Goal: Task Accomplishment & Management: Use online tool/utility

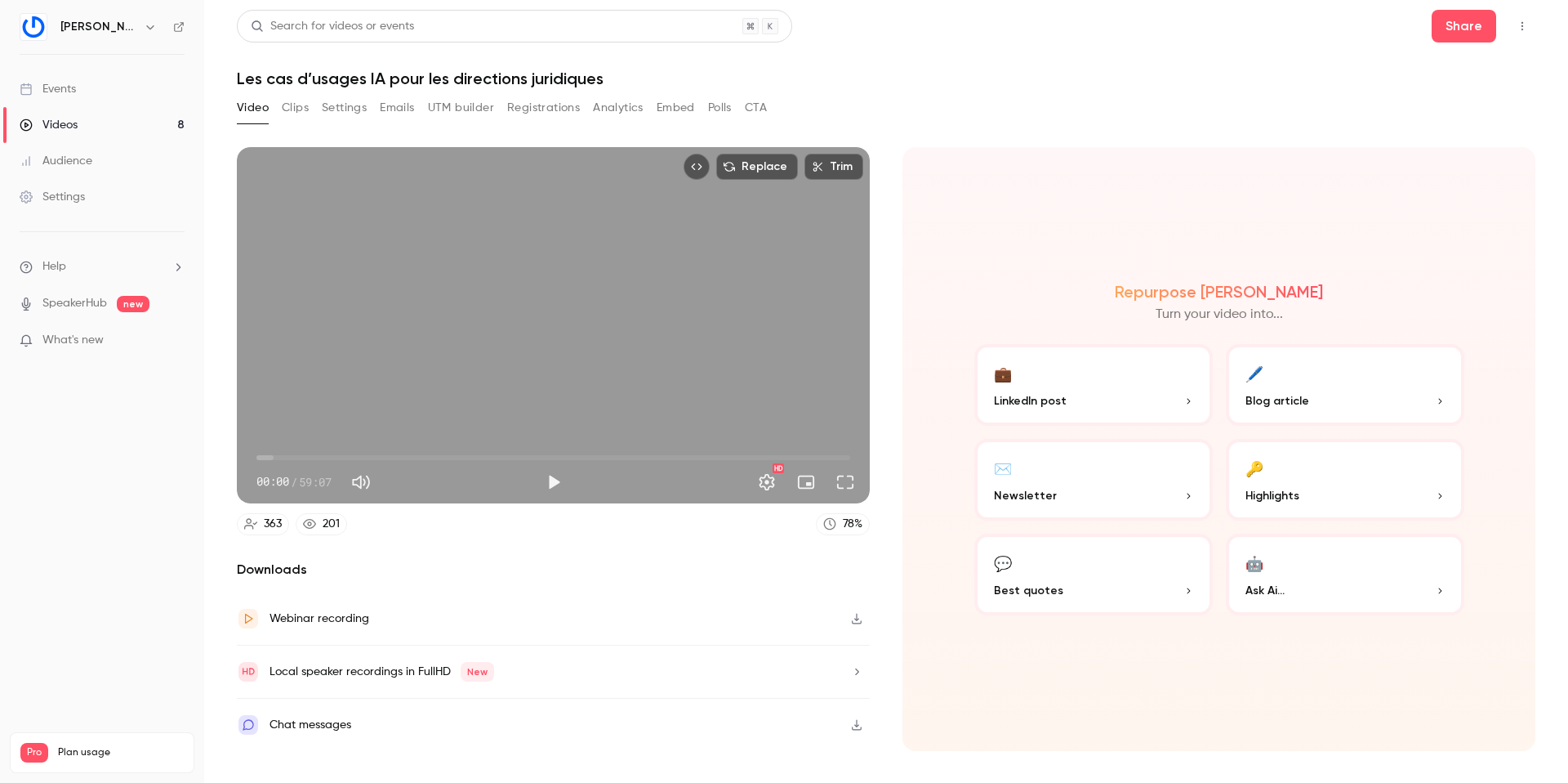
click at [401, 107] on button "Emails" at bounding box center [397, 108] width 34 height 26
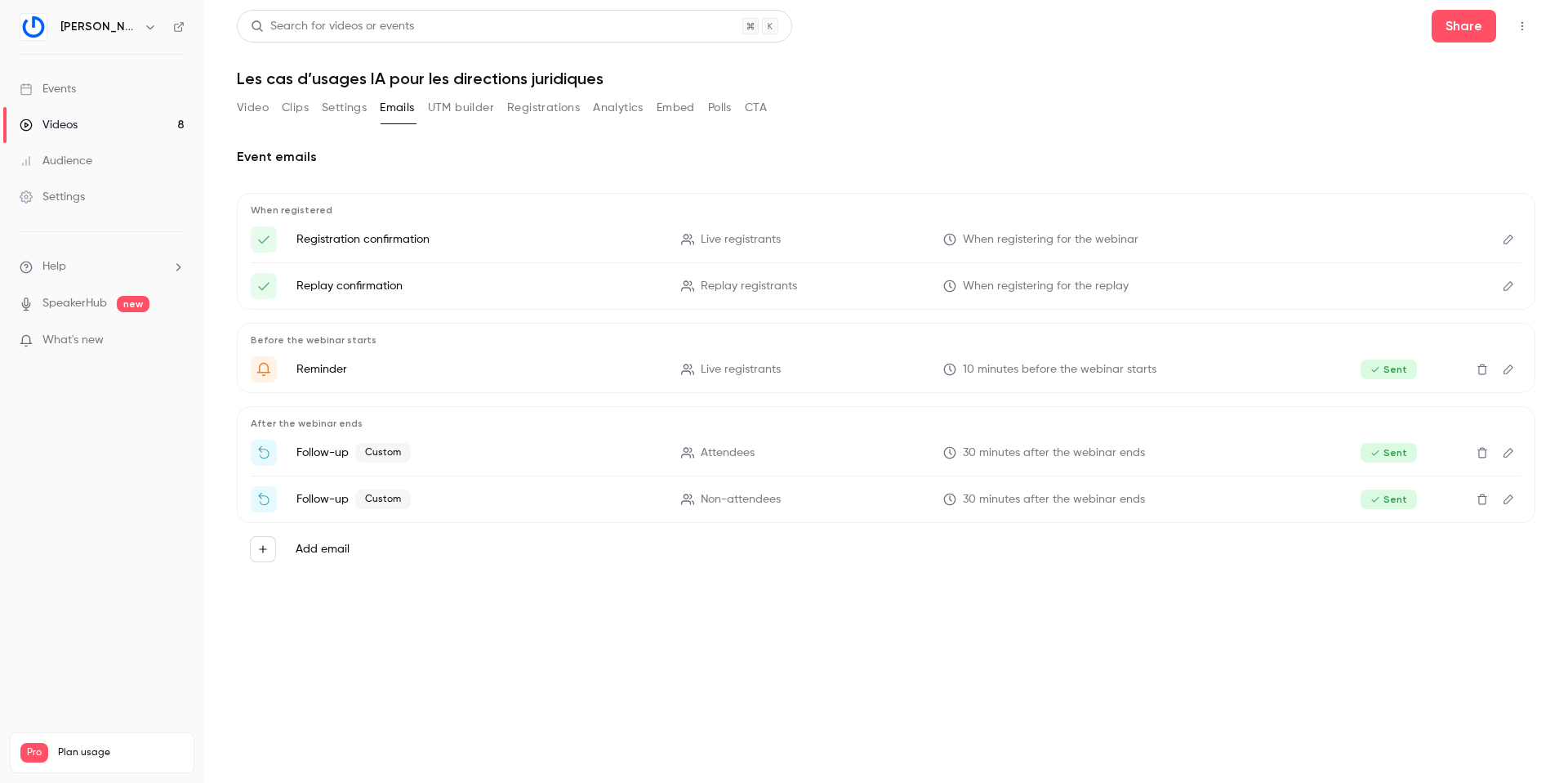
click at [547, 109] on button "Registrations" at bounding box center [543, 108] width 72 height 26
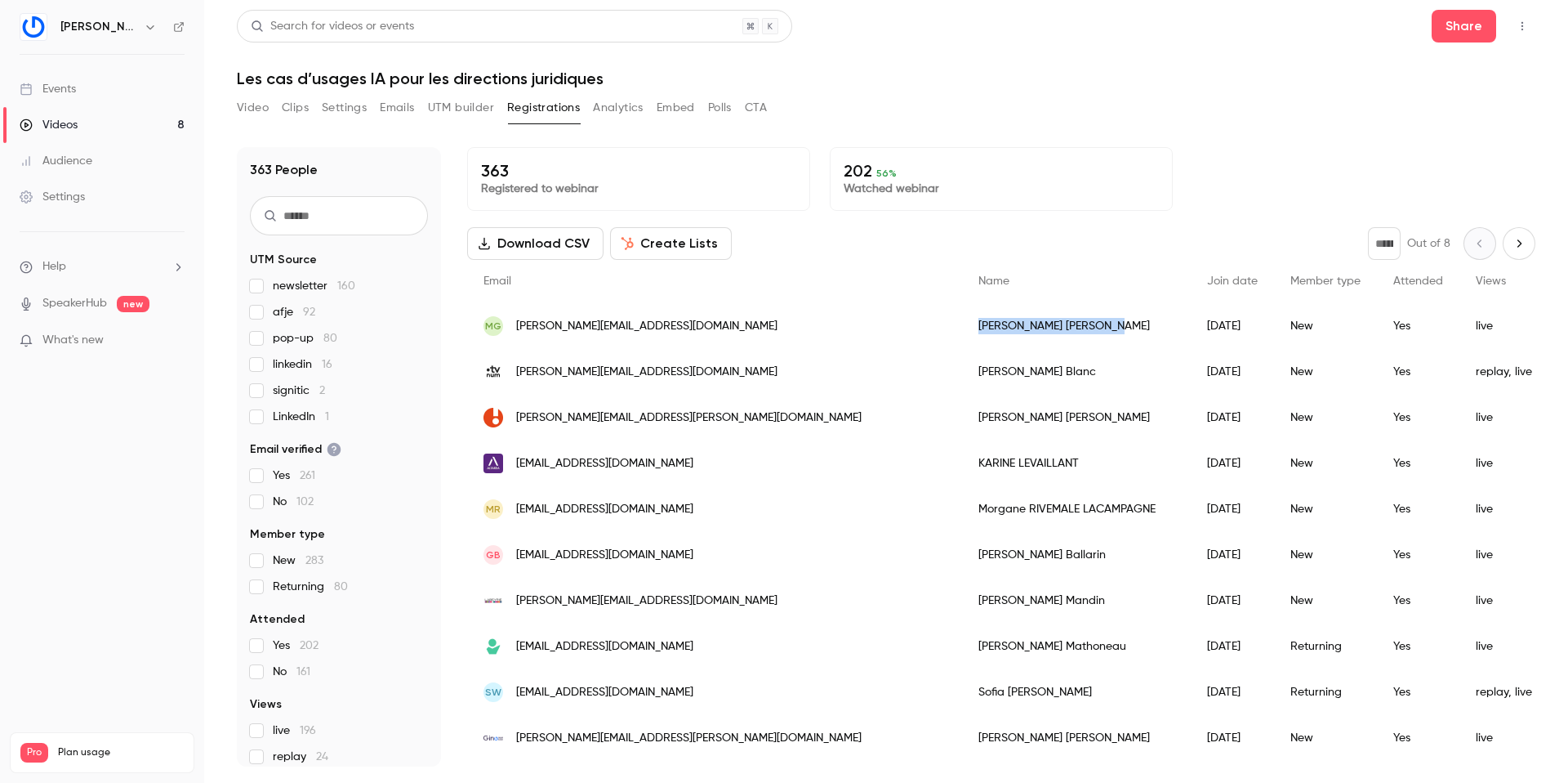
drag, startPoint x: 782, startPoint y: 328, endPoint x: 835, endPoint y: 337, distance: 53.8
click at [962, 337] on div "Mélissa GIL PARRA" at bounding box center [1076, 326] width 229 height 46
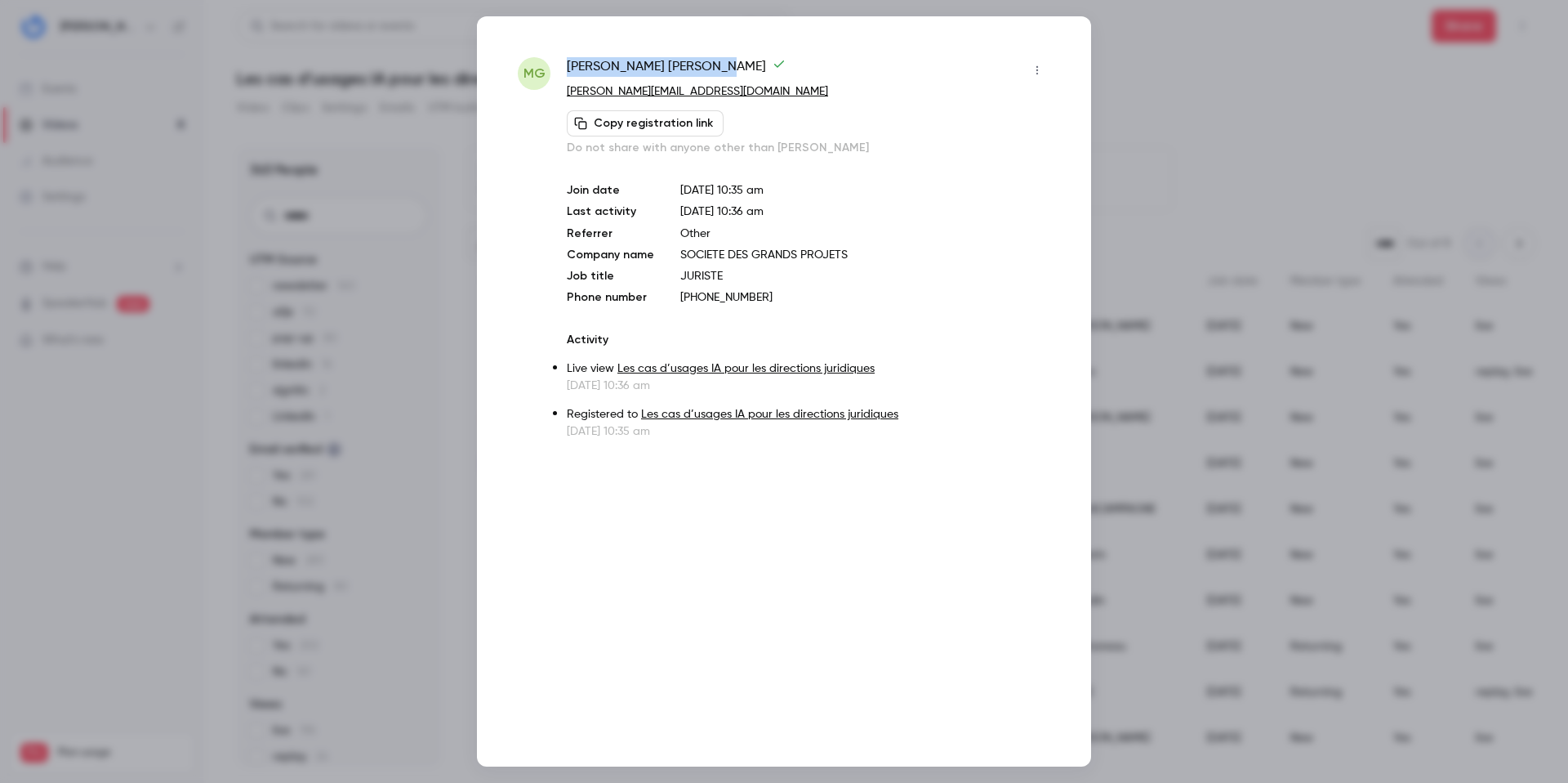
drag, startPoint x: 673, startPoint y: 65, endPoint x: 563, endPoint y: 58, distance: 110.2
click at [563, 58] on div "MG Mélissa GIL PARRA melissa.gilparra@sgp.fr Copy registration link Do not shar…" at bounding box center [784, 248] width 532 height 382
copy span "Mélissa GIL PARRA"
click at [1223, 152] on div at bounding box center [784, 392] width 1568 height 783
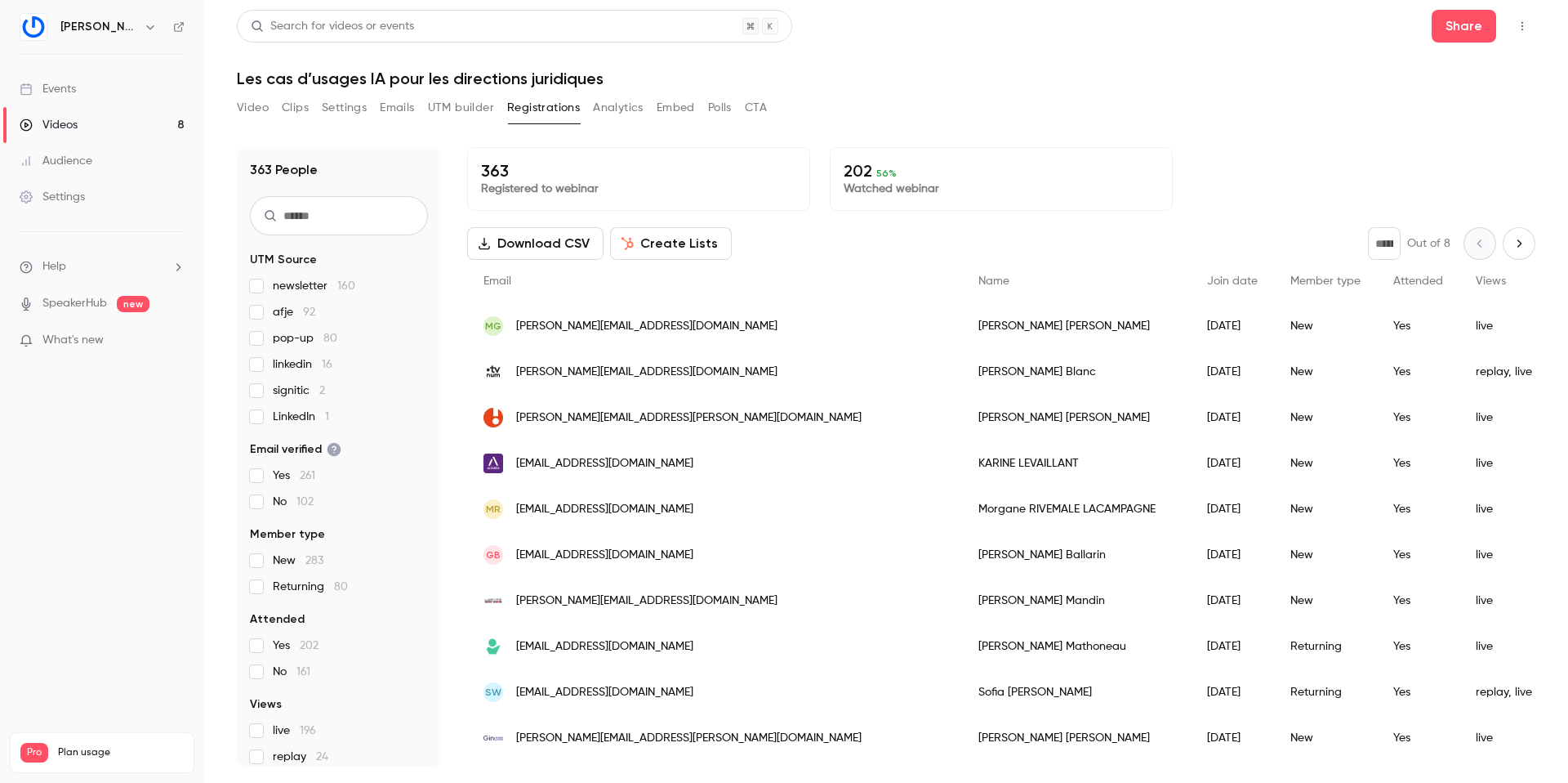
click at [757, 103] on button "CTA" at bounding box center [755, 108] width 22 height 26
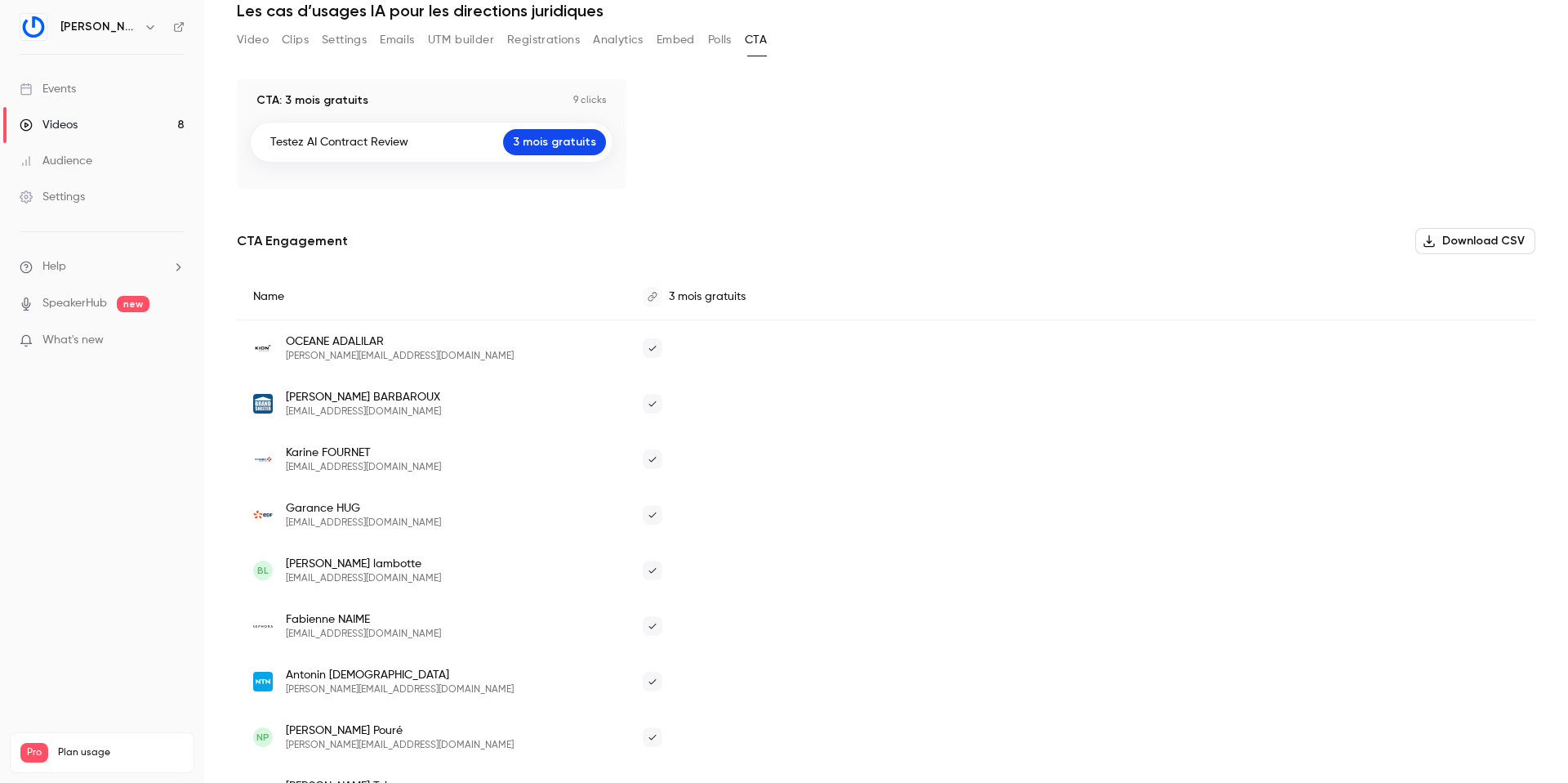
scroll to position [145, 0]
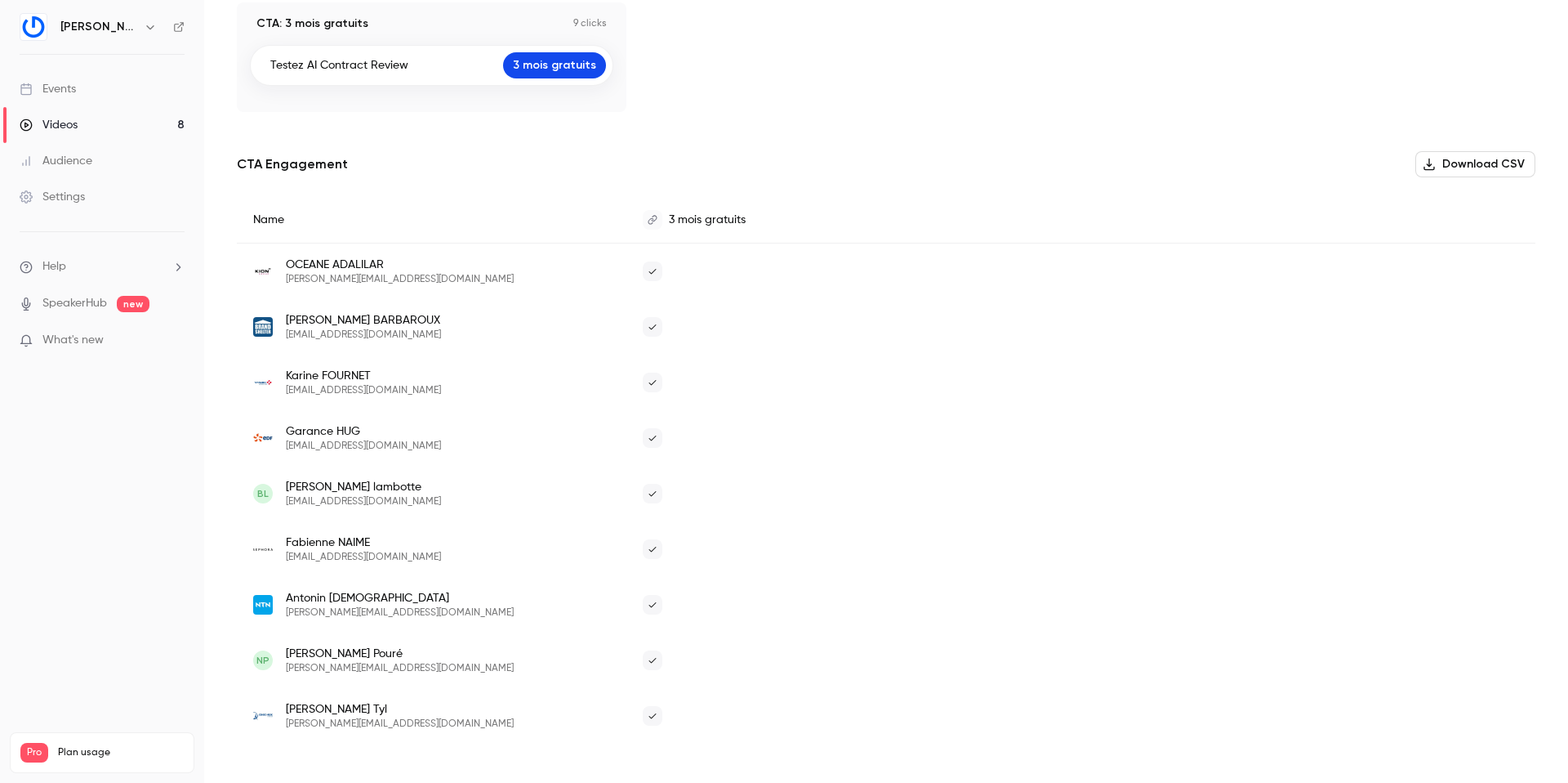
click at [1448, 165] on button "Download CSV" at bounding box center [1476, 165] width 120 height 26
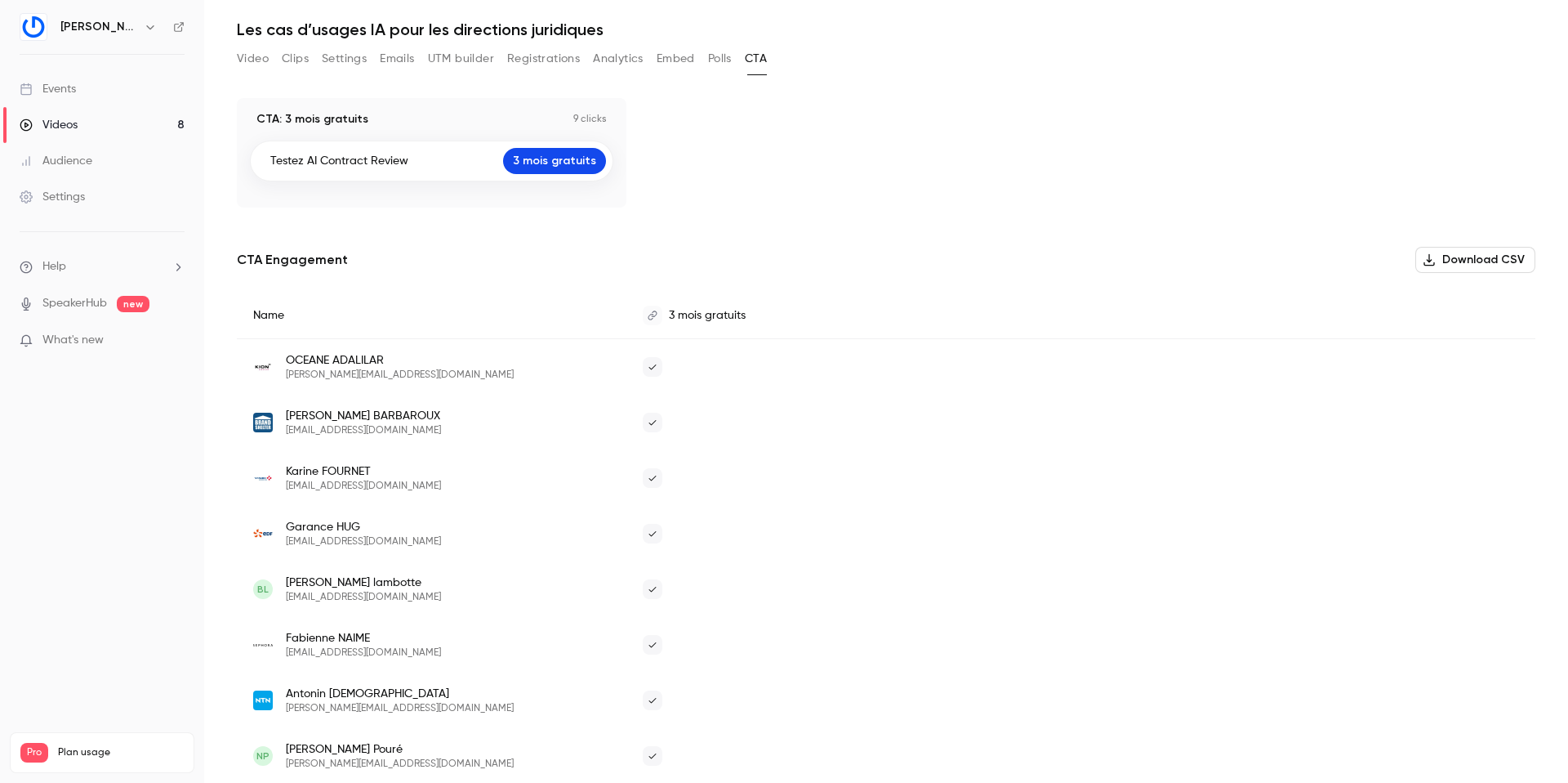
scroll to position [0, 0]
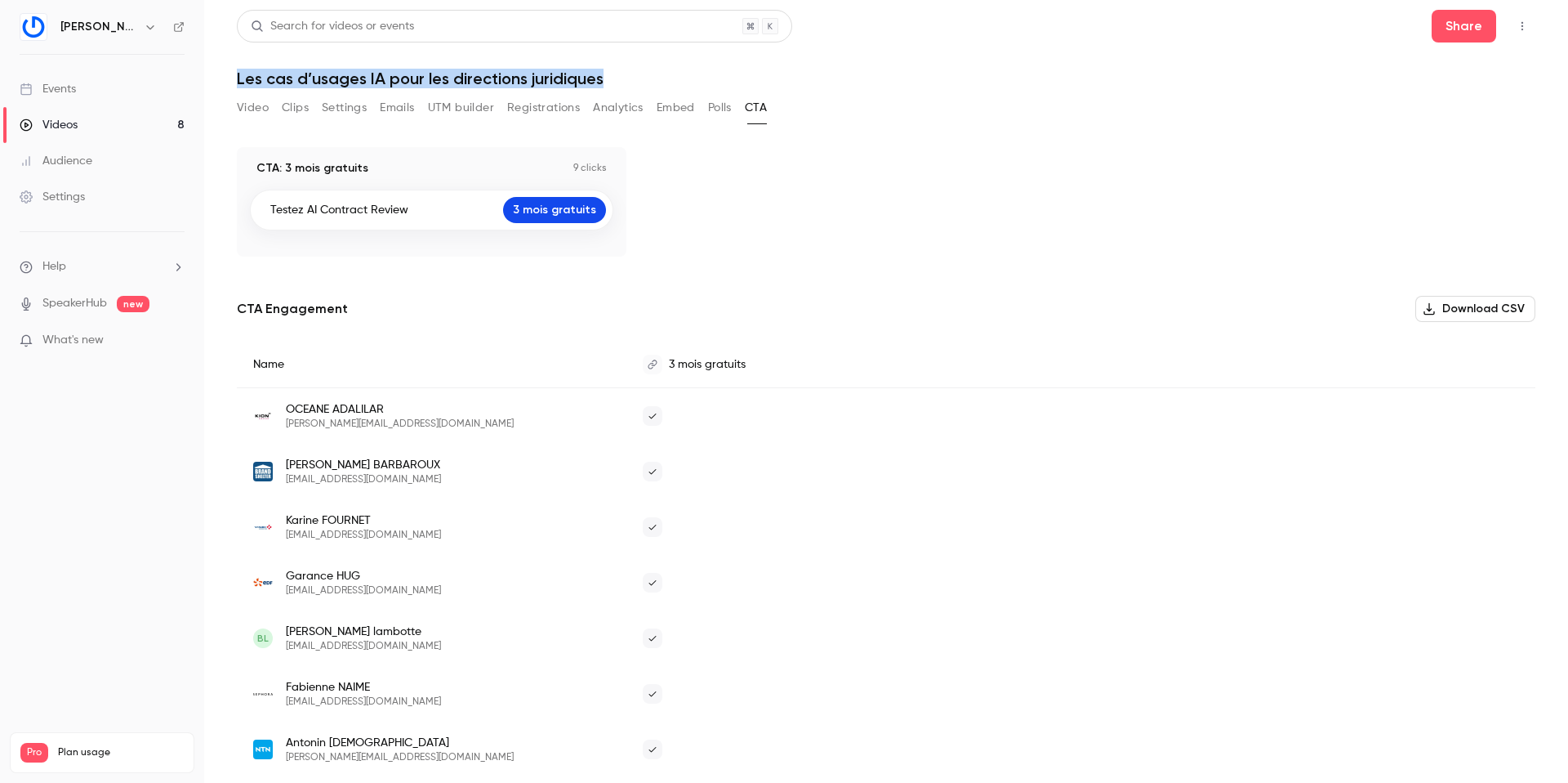
drag, startPoint x: 238, startPoint y: 82, endPoint x: 614, endPoint y: 89, distance: 376.1
click at [614, 89] on div "Search for videos or events Share Les cas d’usages IA pour les directions jurid…" at bounding box center [886, 391] width 1299 height 763
copy h1 "Les cas d’usages IA pour les directions juridiques"
click at [275, 170] on p "CTA: 3 mois gratuits" at bounding box center [312, 168] width 112 height 16
click at [287, 161] on p "CTA: 3 mois gratuits" at bounding box center [312, 168] width 112 height 16
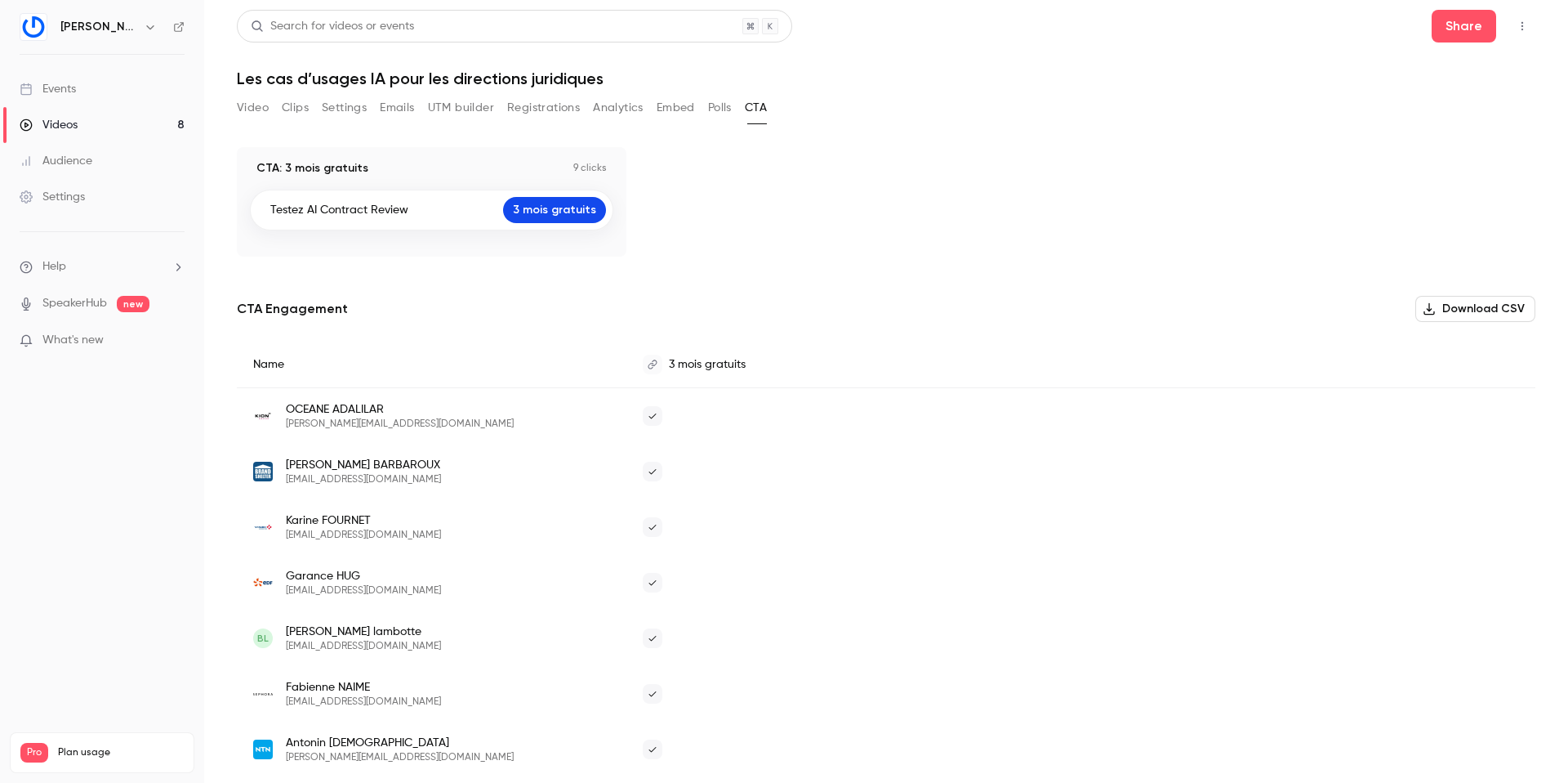
click at [298, 211] on p "Testez AI Contract Review" at bounding box center [339, 210] width 138 height 16
click at [319, 165] on p "CTA: 3 mois gratuits" at bounding box center [312, 168] width 112 height 16
drag, startPoint x: 237, startPoint y: 78, endPoint x: 629, endPoint y: 77, distance: 392.0
click at [629, 77] on h1 "Les cas d’usages IA pour les directions juridiques" at bounding box center [886, 78] width 1299 height 20
copy h1 "Les cas d’usages IA pour les directions juridiques"
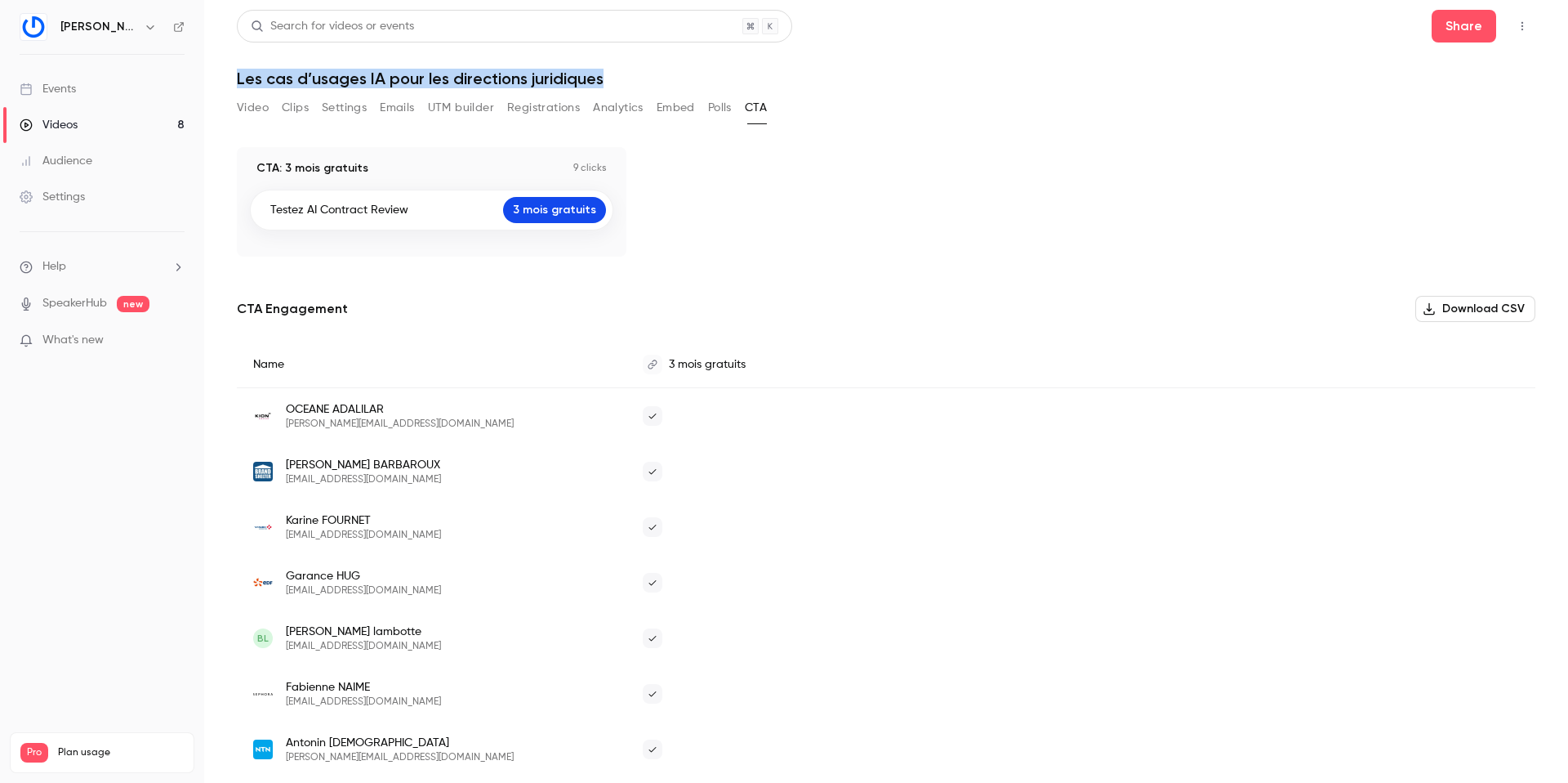
click at [71, 127] on div "Videos" at bounding box center [49, 124] width 58 height 16
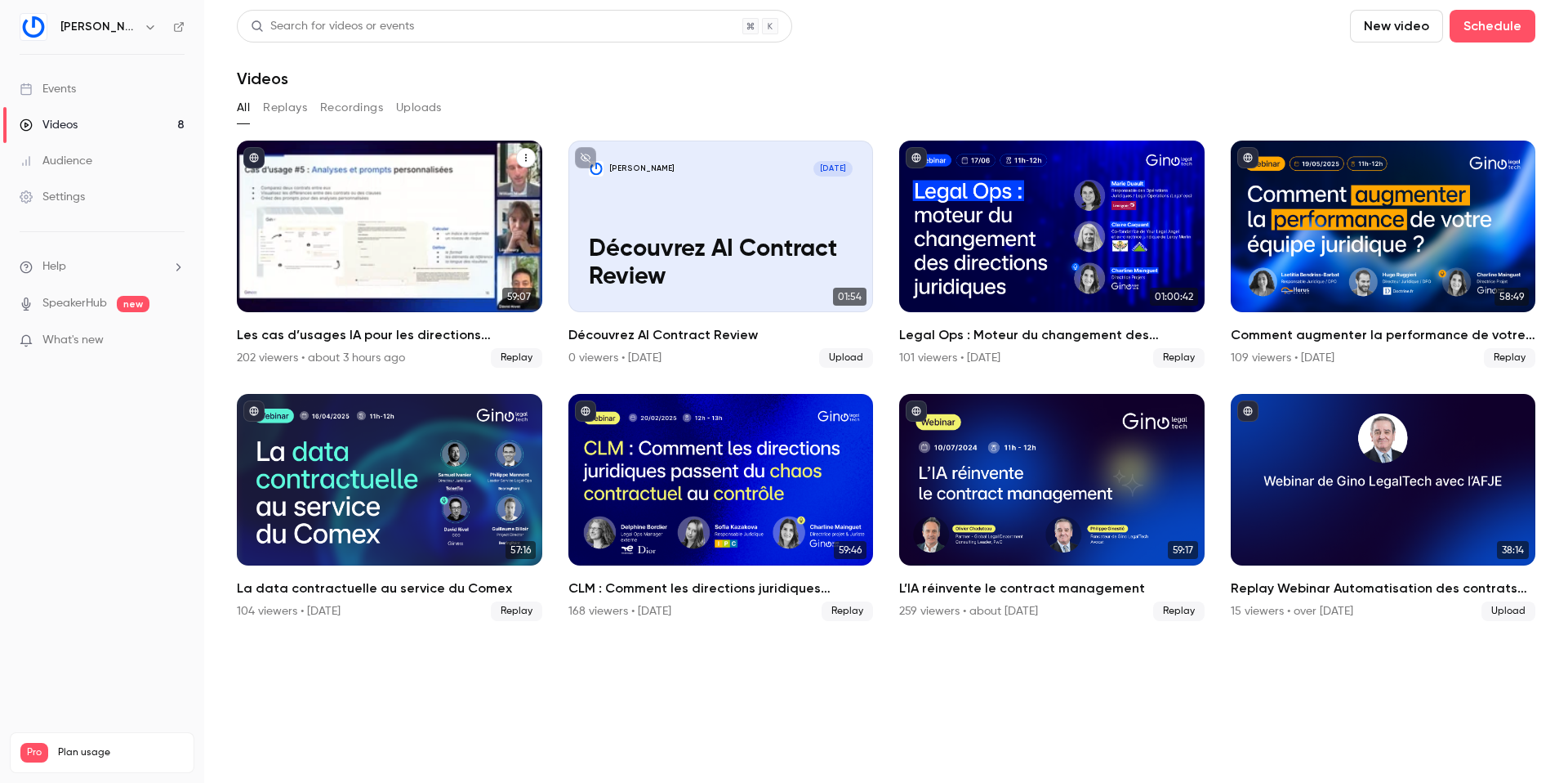
click at [381, 242] on div "Les cas d’usages IA pour les directions juridiques" at bounding box center [389, 226] width 306 height 171
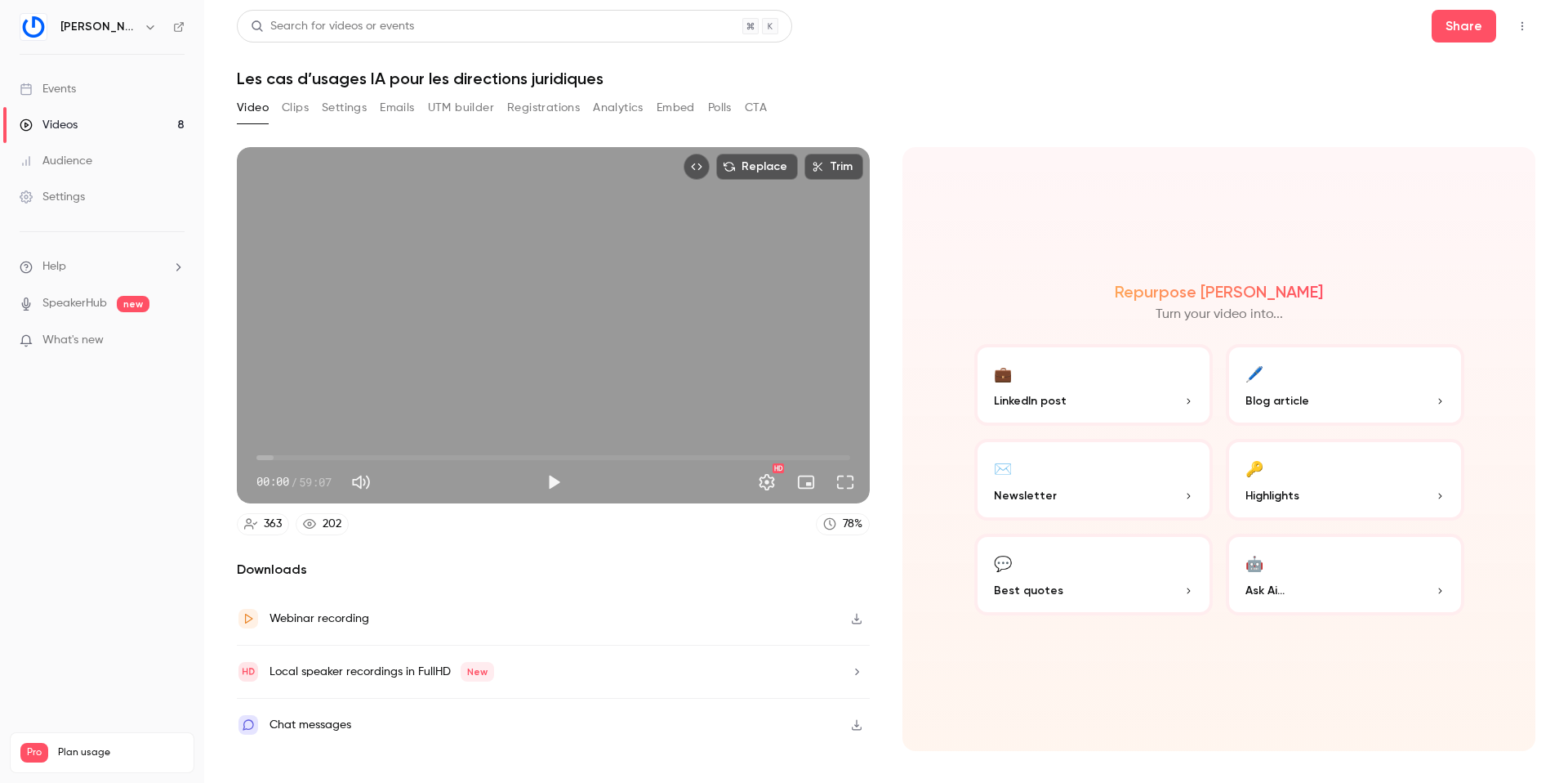
click at [338, 724] on div "Chat messages" at bounding box center [310, 725] width 82 height 20
click at [551, 103] on button "Registrations" at bounding box center [543, 108] width 72 height 26
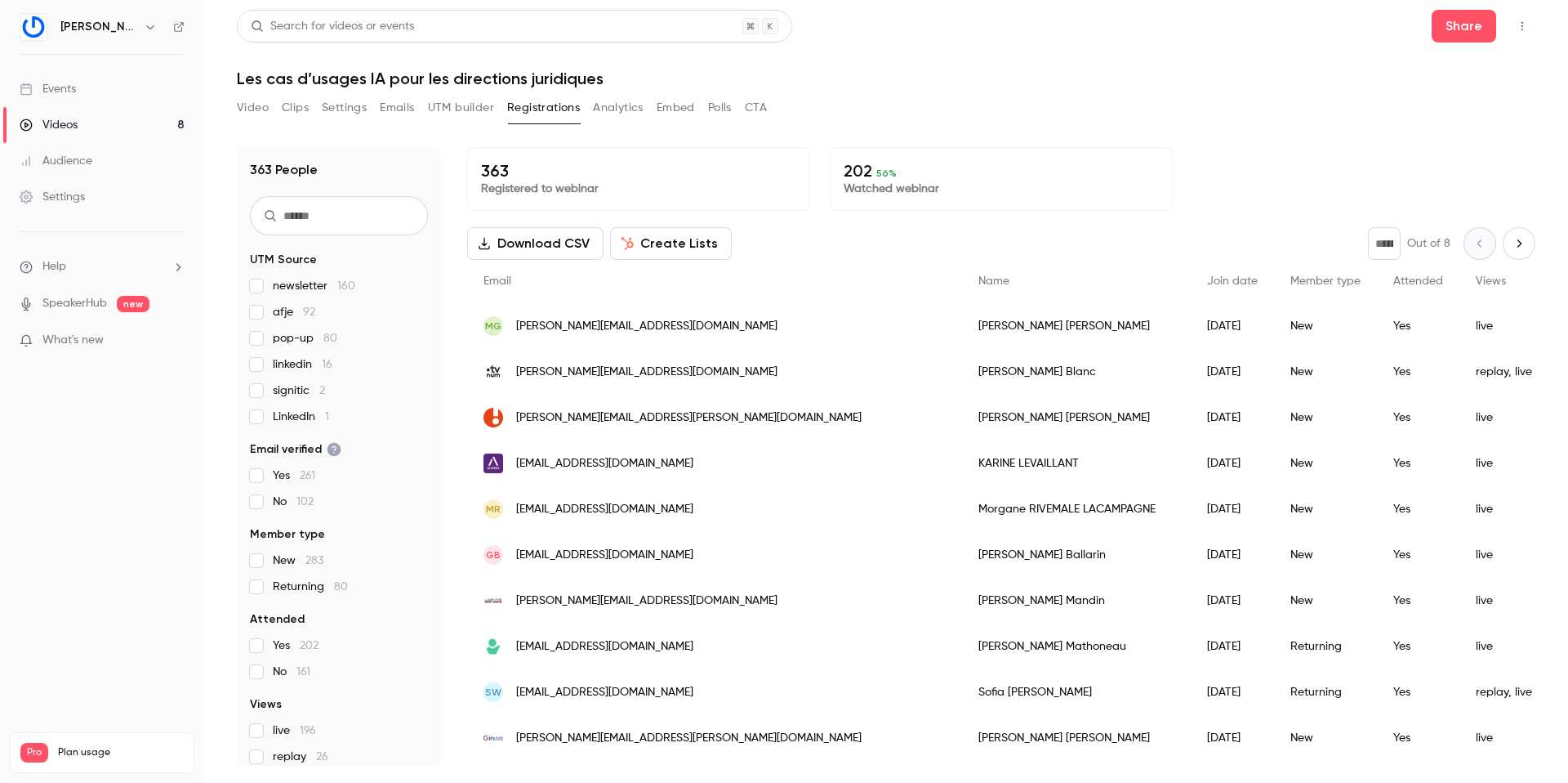
click at [626, 106] on button "Analytics" at bounding box center [618, 108] width 51 height 26
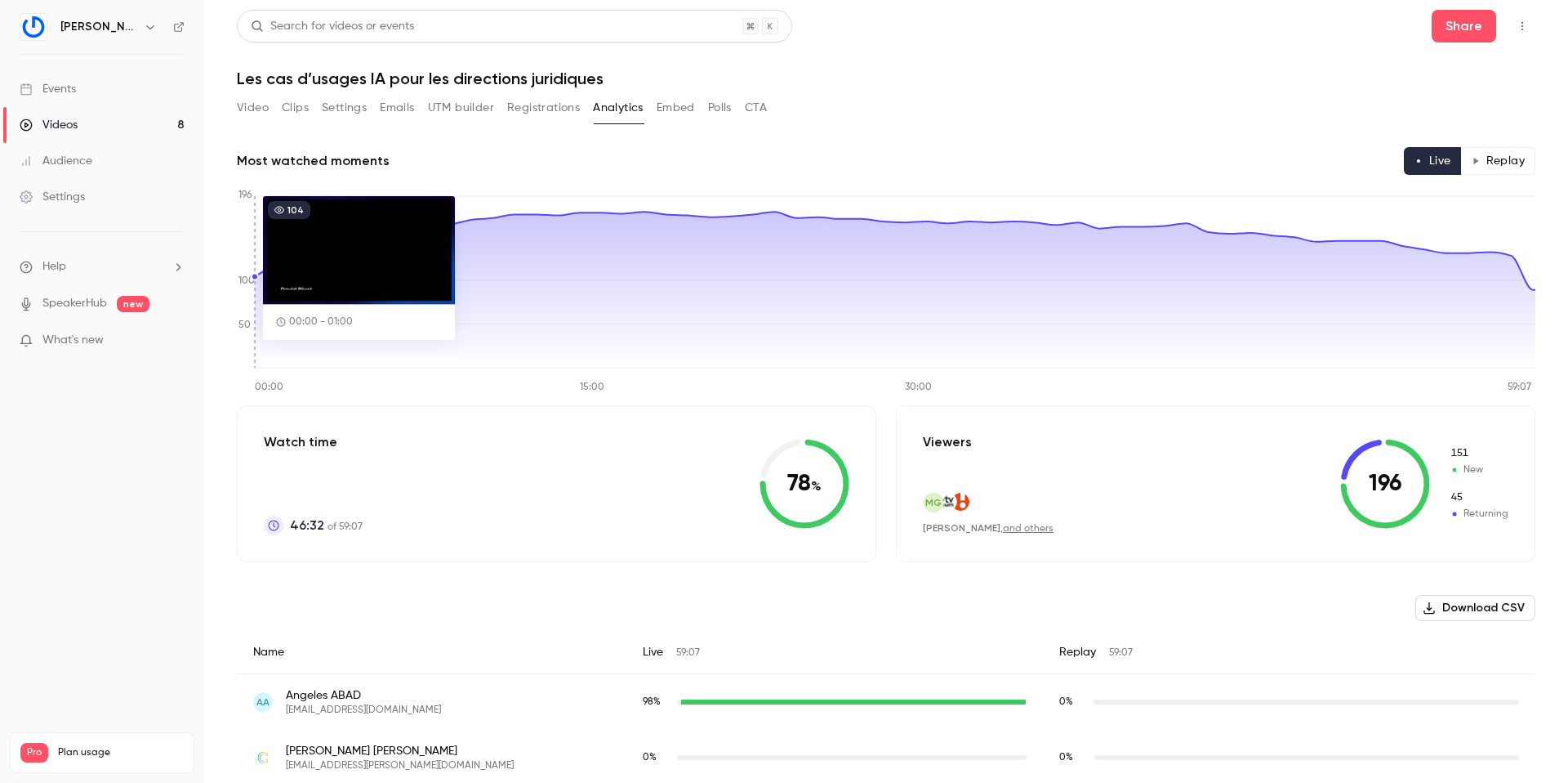
click at [560, 108] on button "Registrations" at bounding box center [543, 108] width 72 height 26
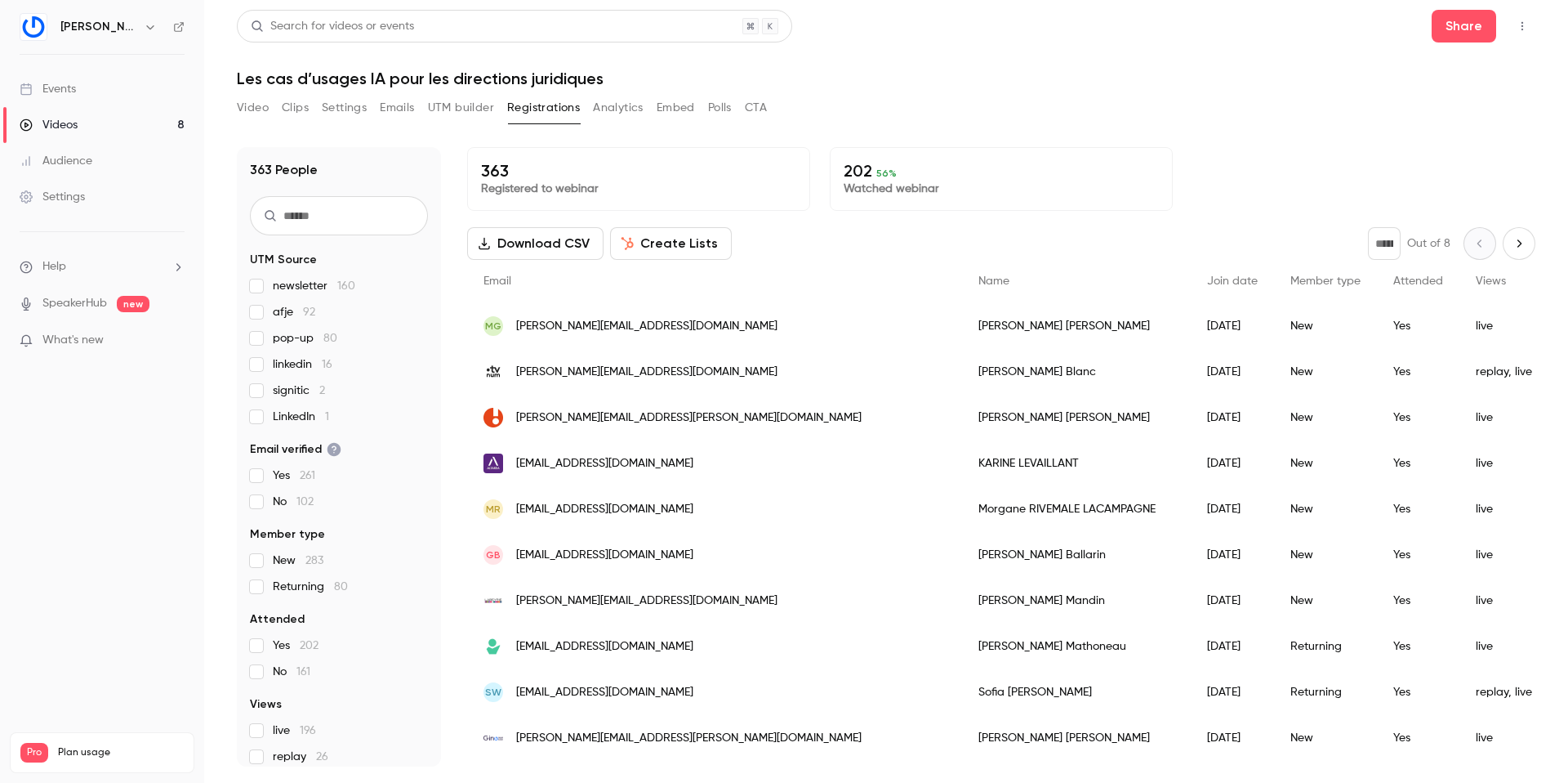
scroll to position [71, 0]
